Goal: Check status: Check status

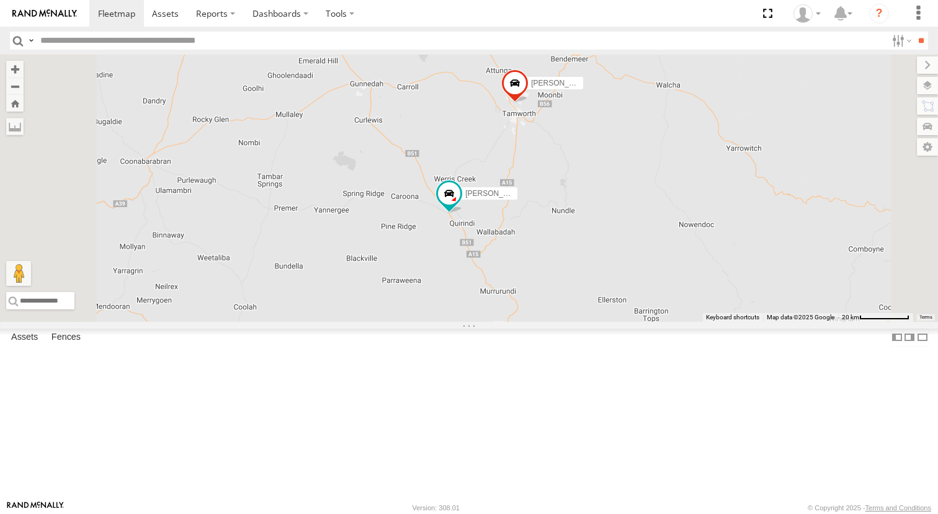
drag, startPoint x: 476, startPoint y: 343, endPoint x: 551, endPoint y: 311, distance: 81.7
click at [551, 311] on div "Matt Harding Sam Ward Matt Rose Sam Holcroft" at bounding box center [469, 188] width 938 height 267
click at [0, 0] on div "Matt Rose" at bounding box center [0, 0] width 0 height 0
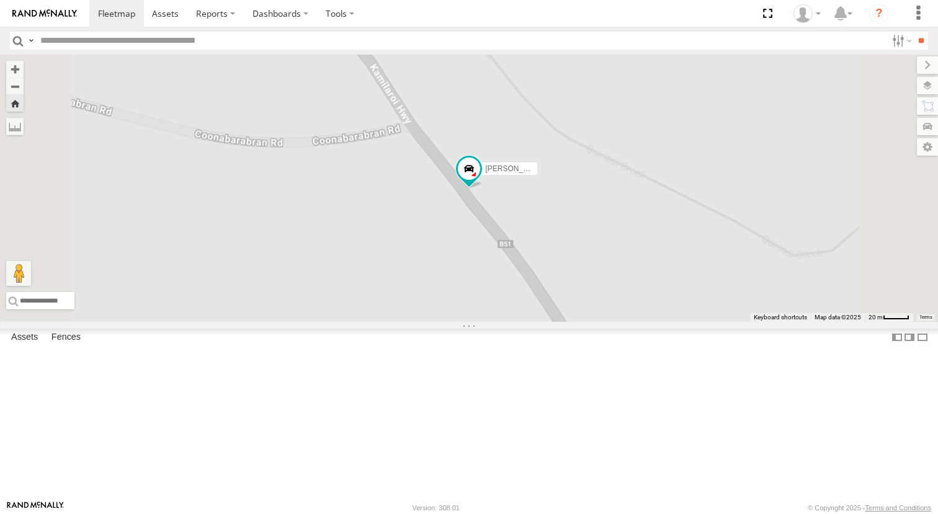
click at [0, 0] on link at bounding box center [0, 0] width 0 height 0
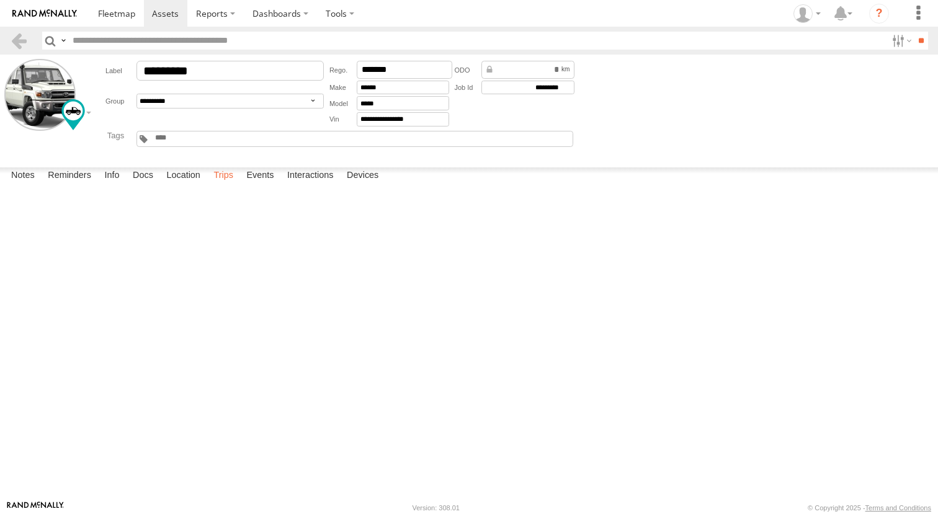
click at [218, 185] on label "Trips" at bounding box center [223, 175] width 32 height 17
click at [115, 14] on span at bounding box center [116, 13] width 37 height 12
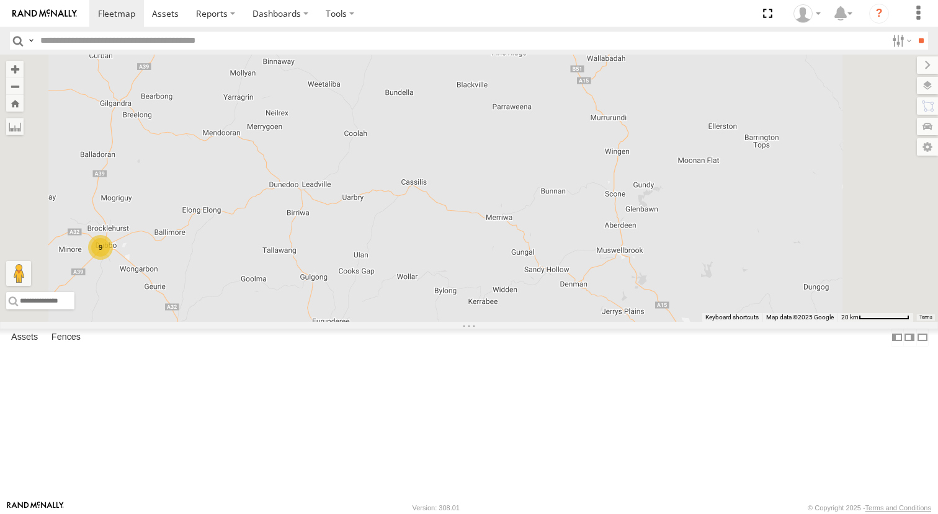
drag, startPoint x: 797, startPoint y: 231, endPoint x: 731, endPoint y: 215, distance: 67.7
click at [731, 215] on div "Darcy Furnell - NEW ute Matt Harding Sam Ward Matt Rose Sam Holcroft 9" at bounding box center [469, 188] width 938 height 267
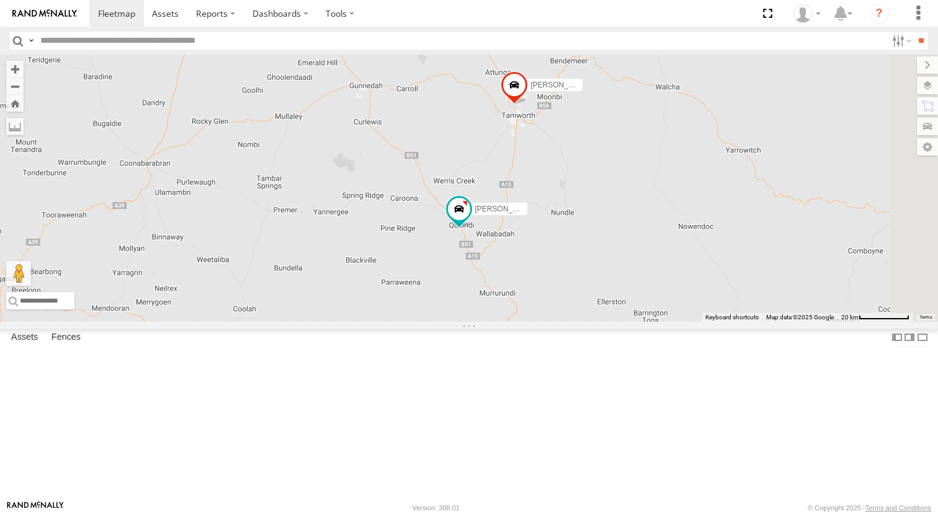
drag, startPoint x: 672, startPoint y: 236, endPoint x: 597, endPoint y: 338, distance: 126.9
click at [597, 322] on div "Darcy Furnell - NEW ute Matt Harding Sam Ward Matt Rose Sam Holcroft" at bounding box center [469, 188] width 938 height 267
